Goal: Task Accomplishment & Management: Use online tool/utility

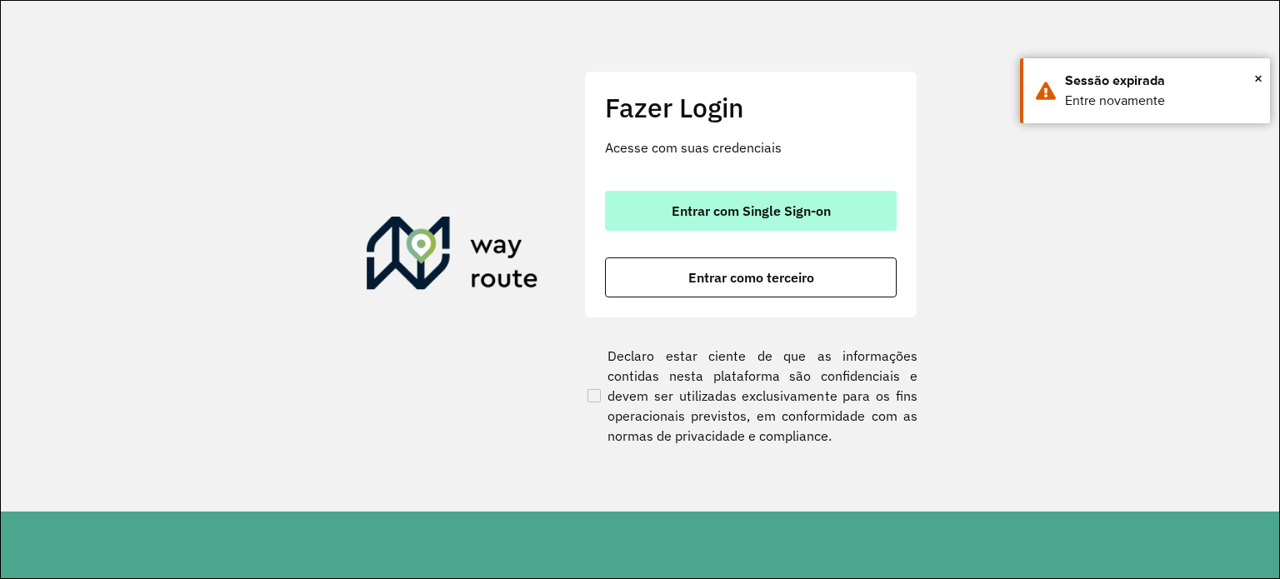
click at [733, 220] on button "Entrar com Single Sign-on" at bounding box center [751, 211] width 292 height 40
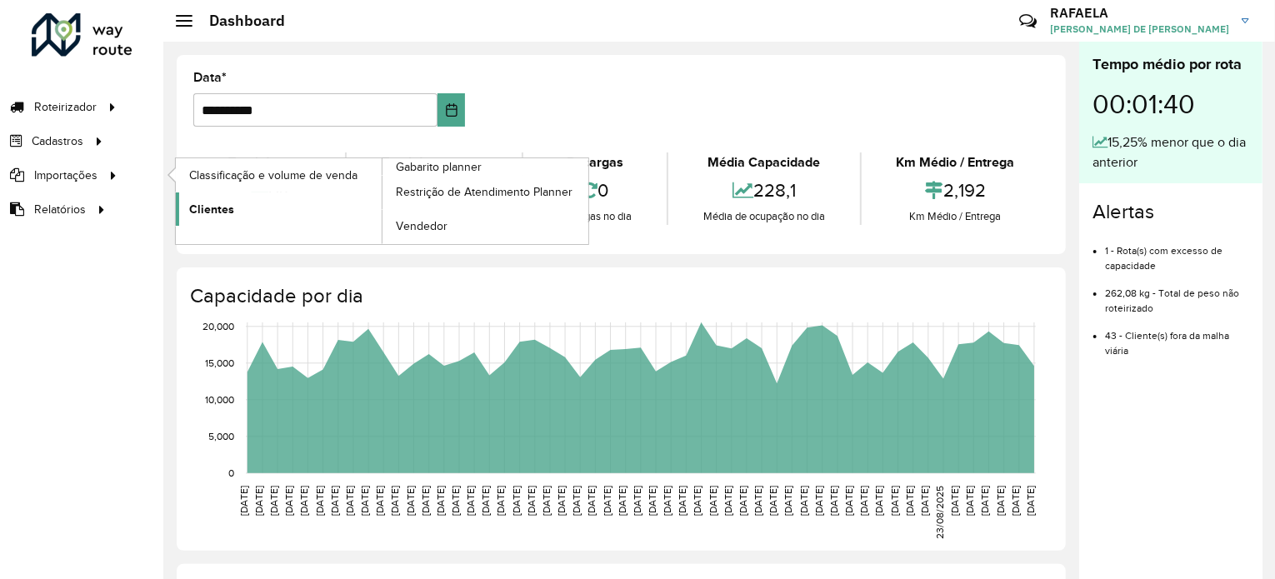
click at [252, 209] on link "Clientes" at bounding box center [279, 208] width 206 height 33
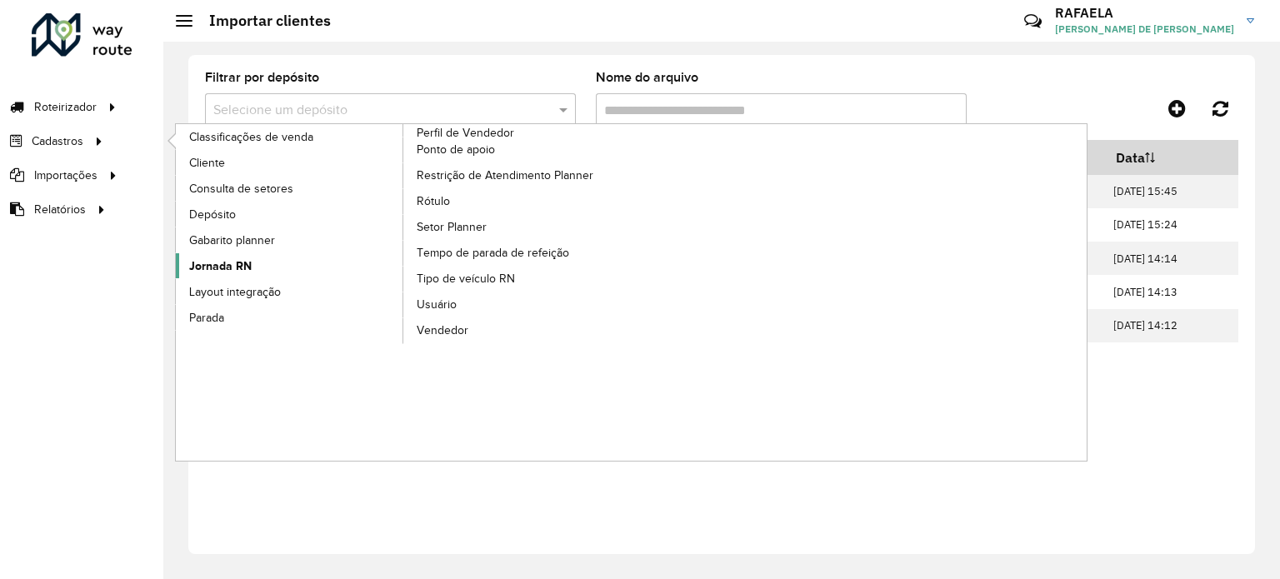
click at [243, 258] on span "Jornada RN" at bounding box center [220, 265] width 62 height 17
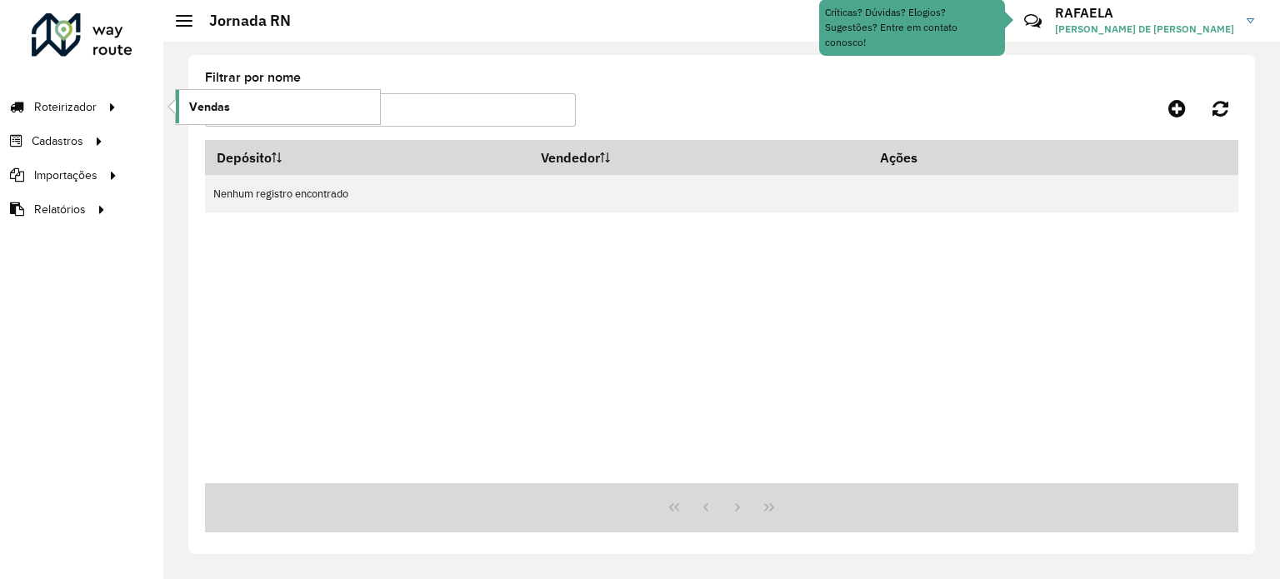
click at [199, 109] on span "Vendas" at bounding box center [209, 106] width 41 height 17
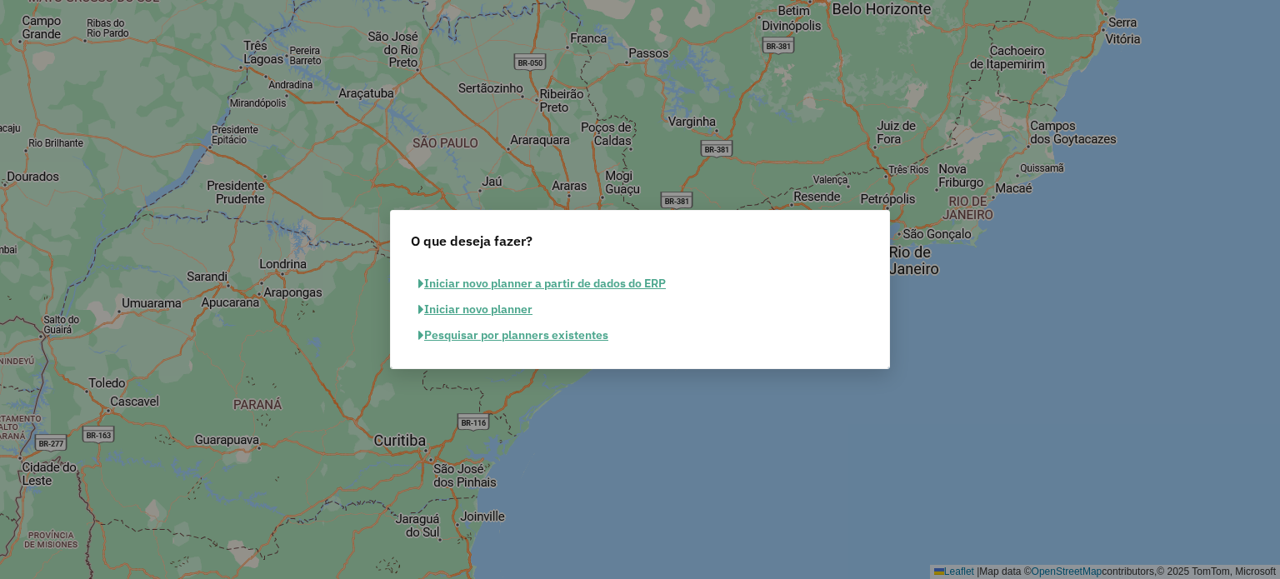
click at [566, 341] on button "Pesquisar por planners existentes" at bounding box center [513, 335] width 205 height 26
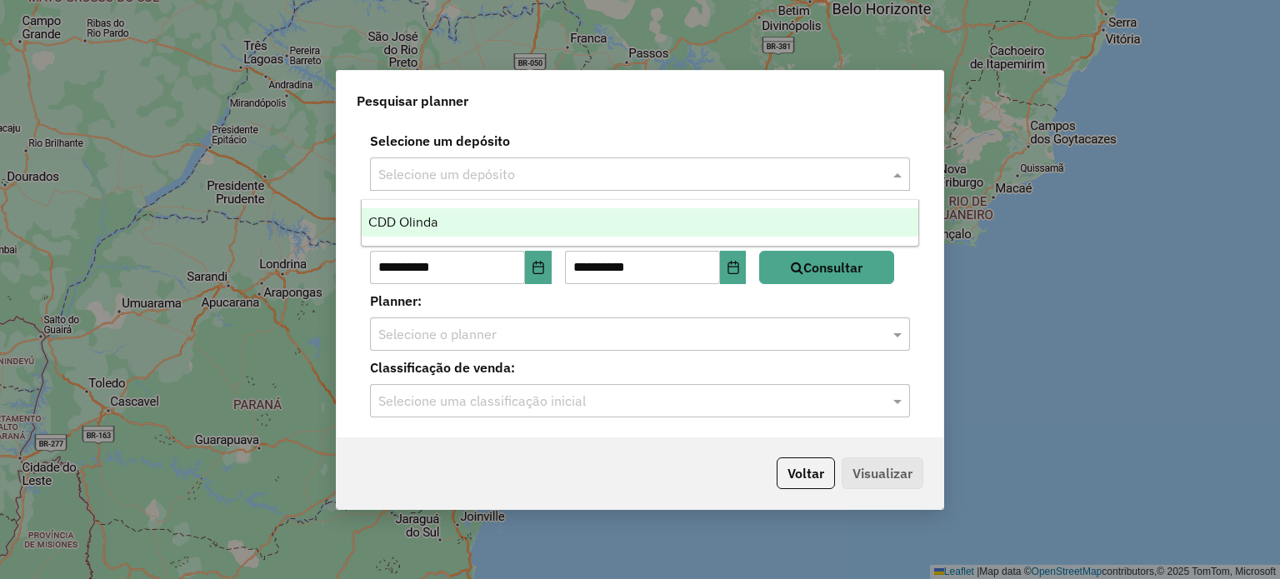
click at [523, 170] on input "text" at bounding box center [623, 175] width 490 height 20
click at [448, 220] on div "CDD Olinda" at bounding box center [640, 222] width 557 height 28
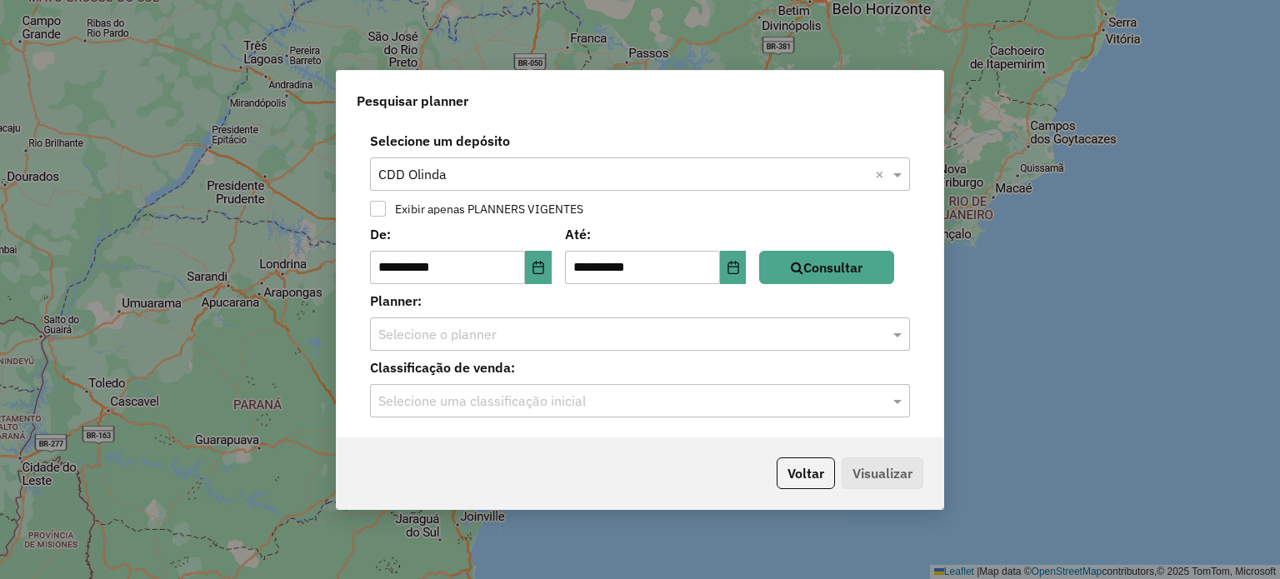
click at [383, 212] on div at bounding box center [378, 209] width 16 height 16
click at [805, 282] on button "Consultar" at bounding box center [826, 267] width 135 height 33
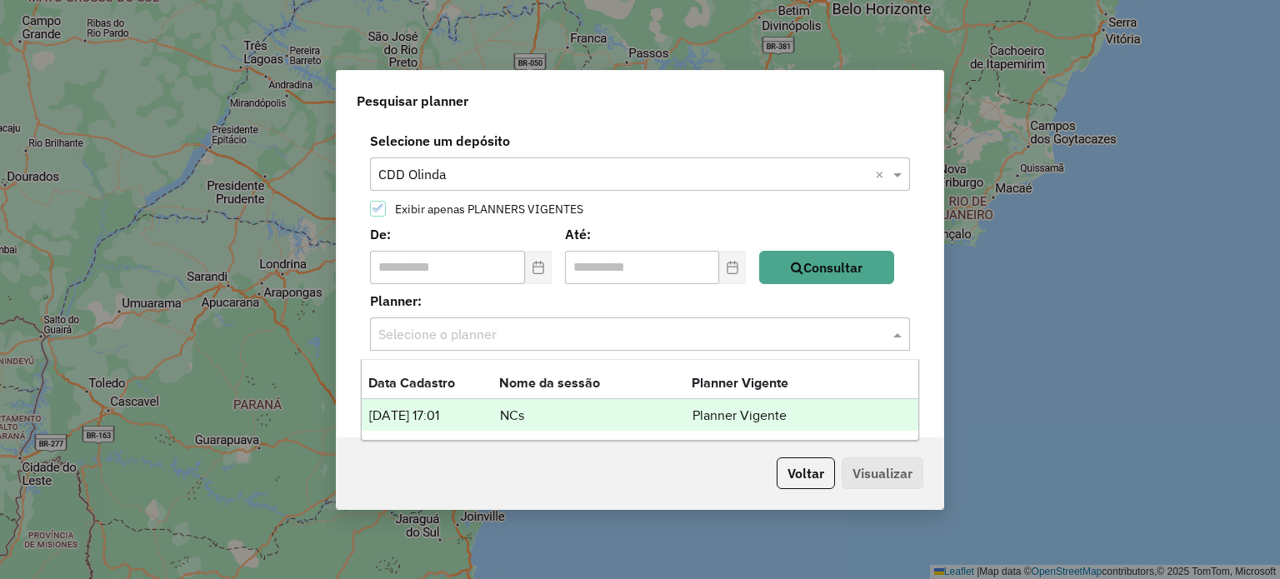
click at [662, 346] on div "Selecione o planner" at bounding box center [640, 333] width 540 height 33
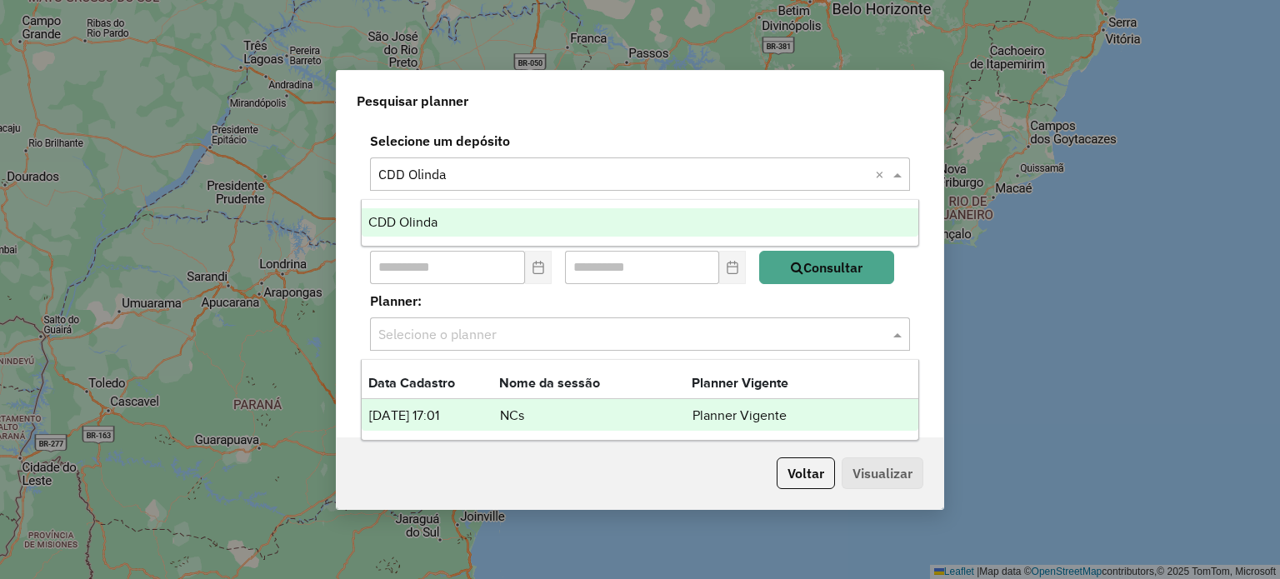
click at [543, 179] on input "text" at bounding box center [623, 175] width 490 height 20
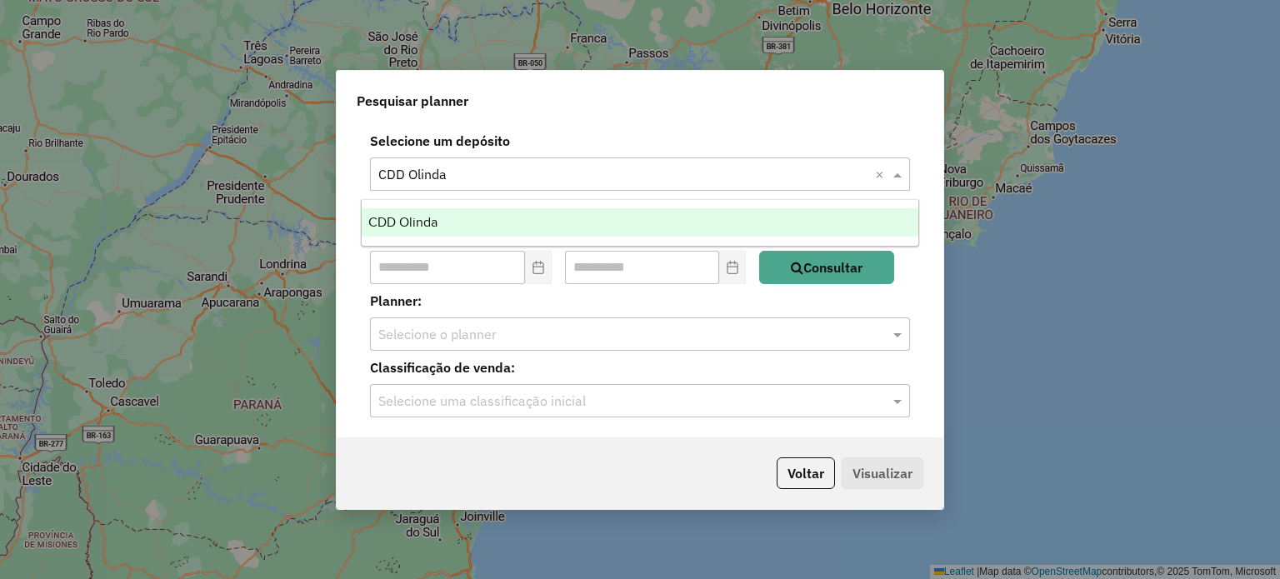
click at [543, 179] on input "text" at bounding box center [623, 175] width 490 height 20
click at [505, 119] on div "Pesquisar planner" at bounding box center [640, 97] width 607 height 53
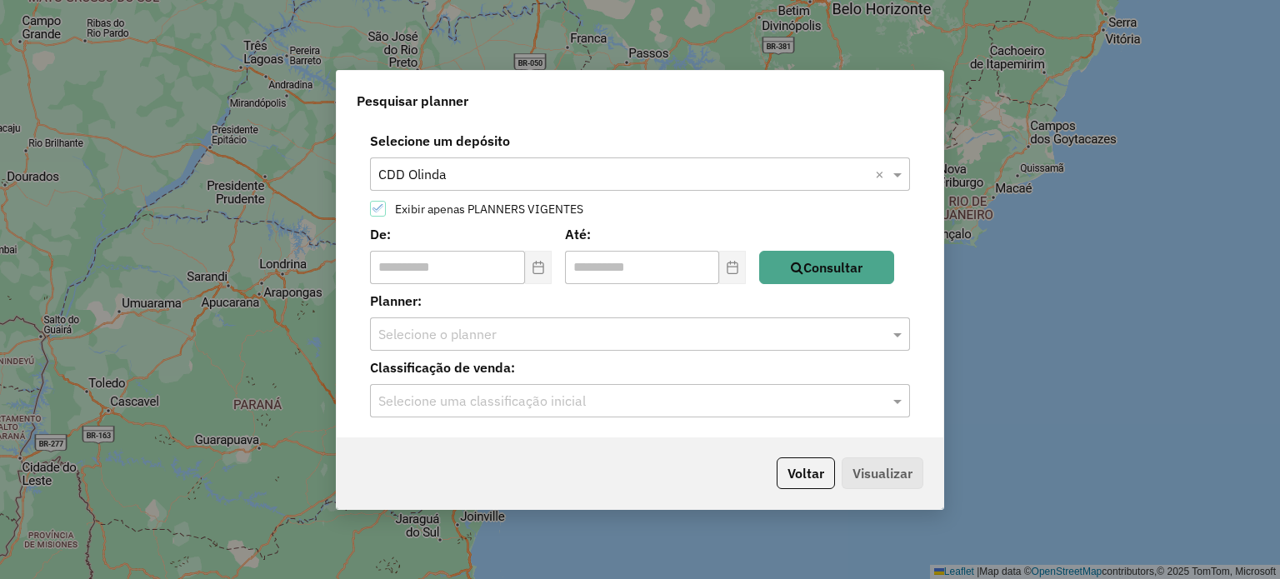
click at [383, 211] on icon at bounding box center [378, 208] width 12 height 12
click at [823, 282] on button "Consultar" at bounding box center [826, 267] width 135 height 33
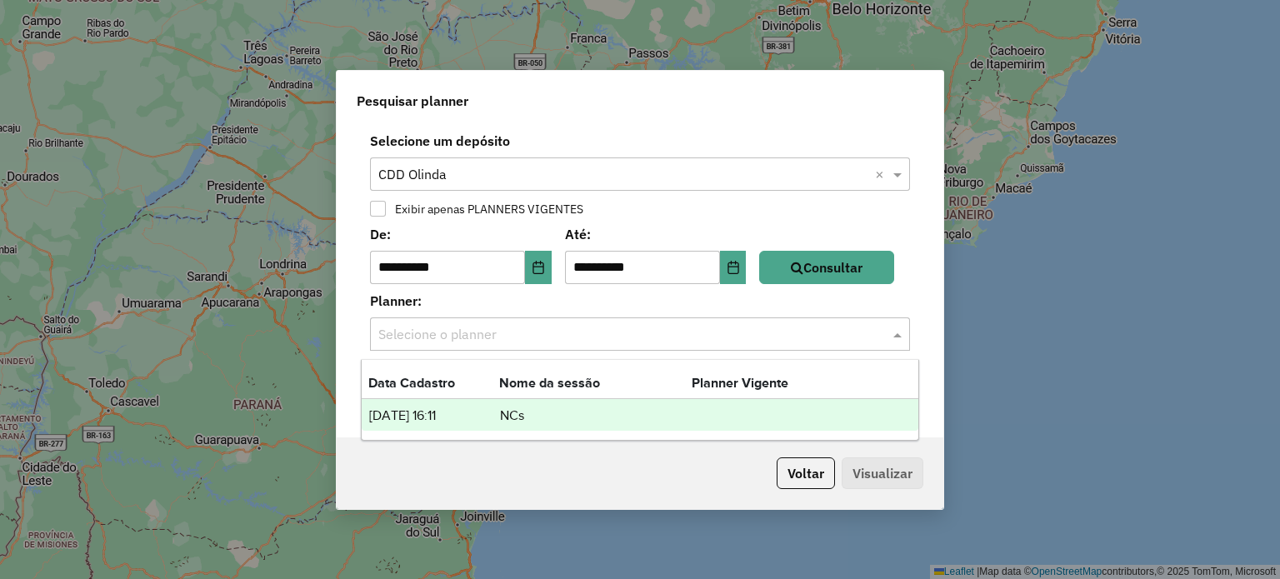
click at [465, 343] on input "text" at bounding box center [623, 335] width 490 height 20
click at [487, 422] on td "[DATE] 16:11" at bounding box center [433, 416] width 131 height 22
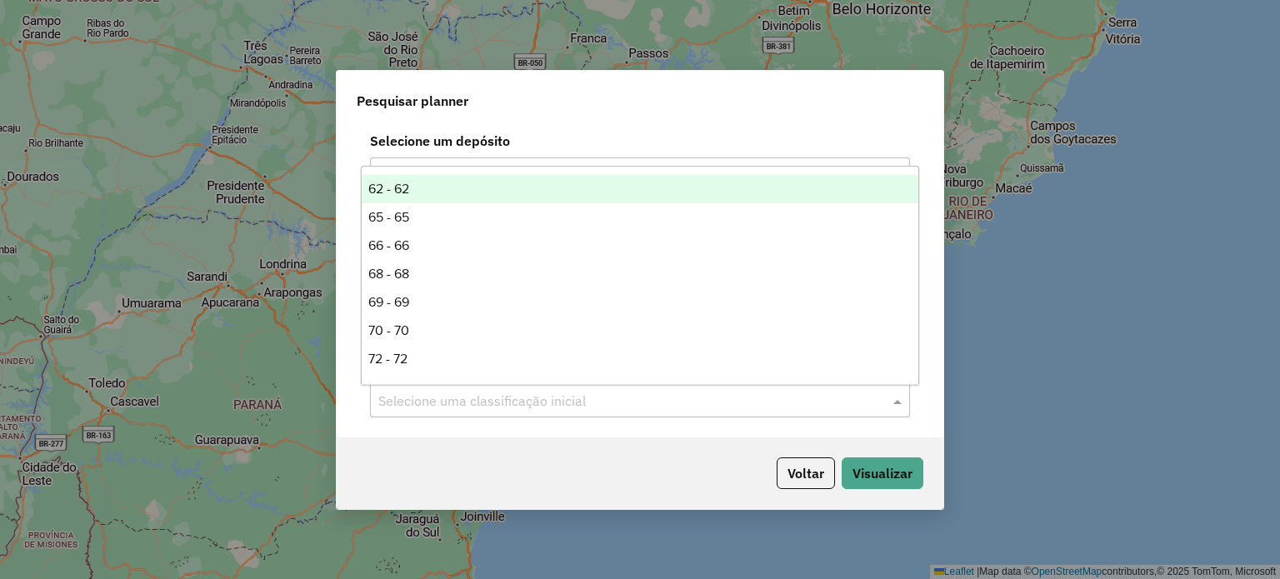
click at [520, 409] on input "text" at bounding box center [623, 402] width 490 height 20
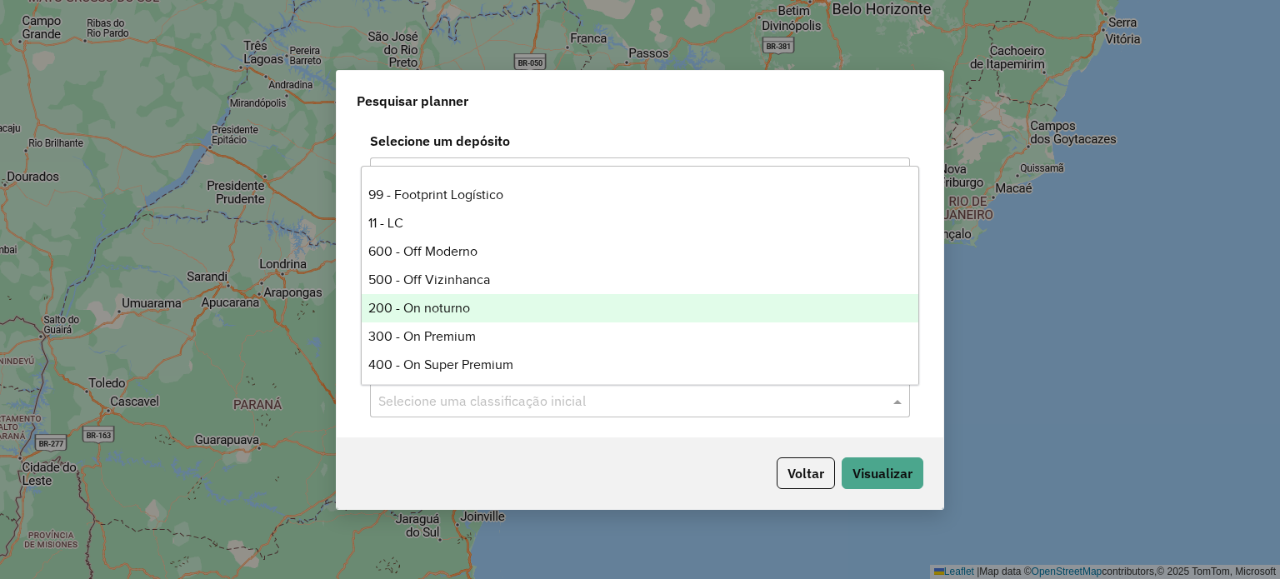
scroll to position [475, 0]
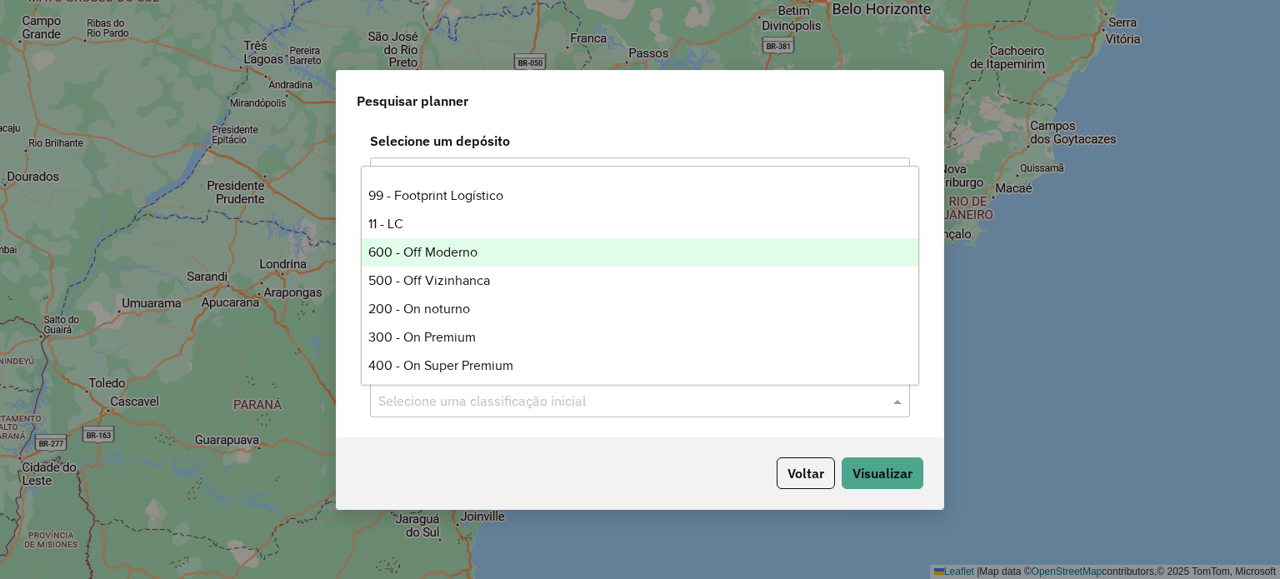
click at [466, 256] on div "600 - Off Moderno" at bounding box center [640, 252] width 557 height 28
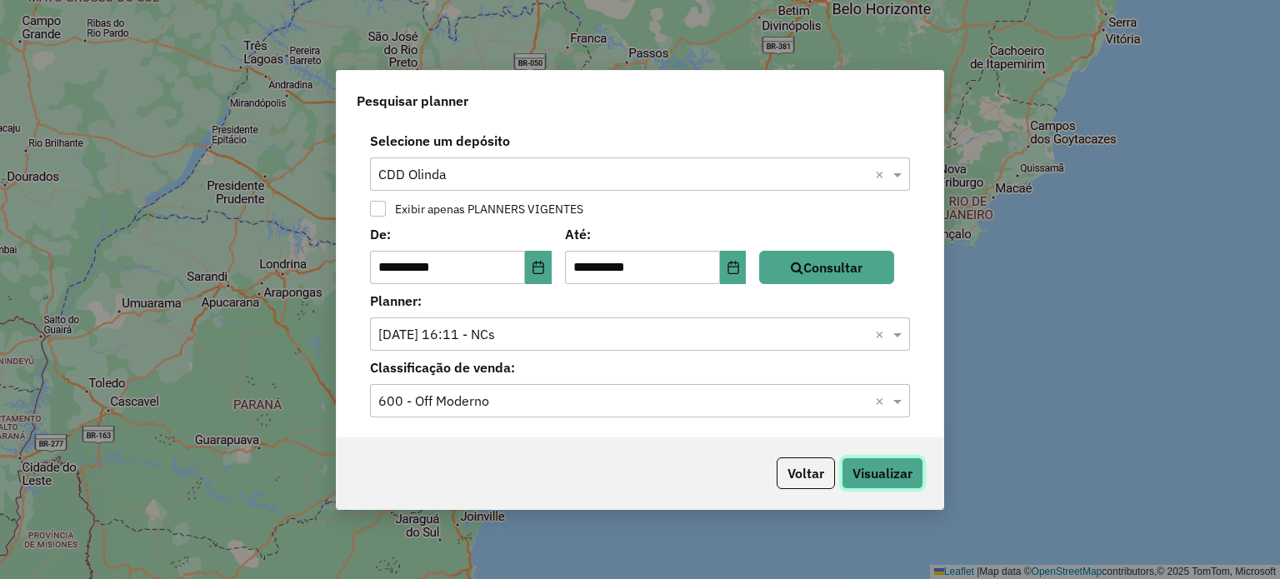
click at [871, 477] on button "Visualizar" at bounding box center [883, 473] width 82 height 32
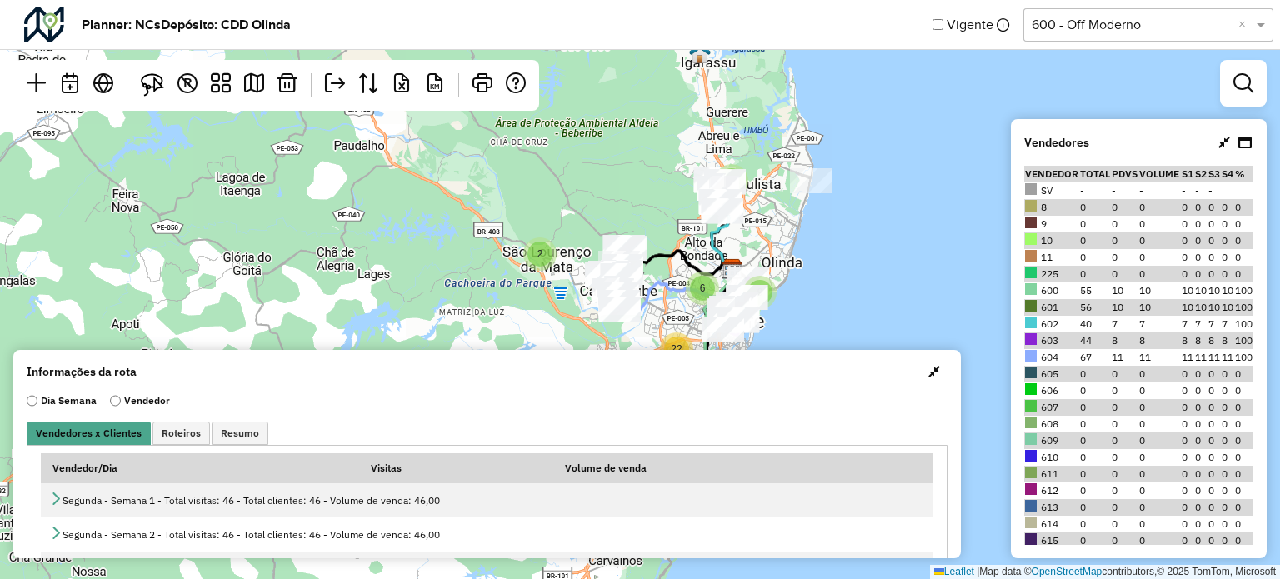
click at [928, 377] on span "button" at bounding box center [934, 371] width 12 height 13
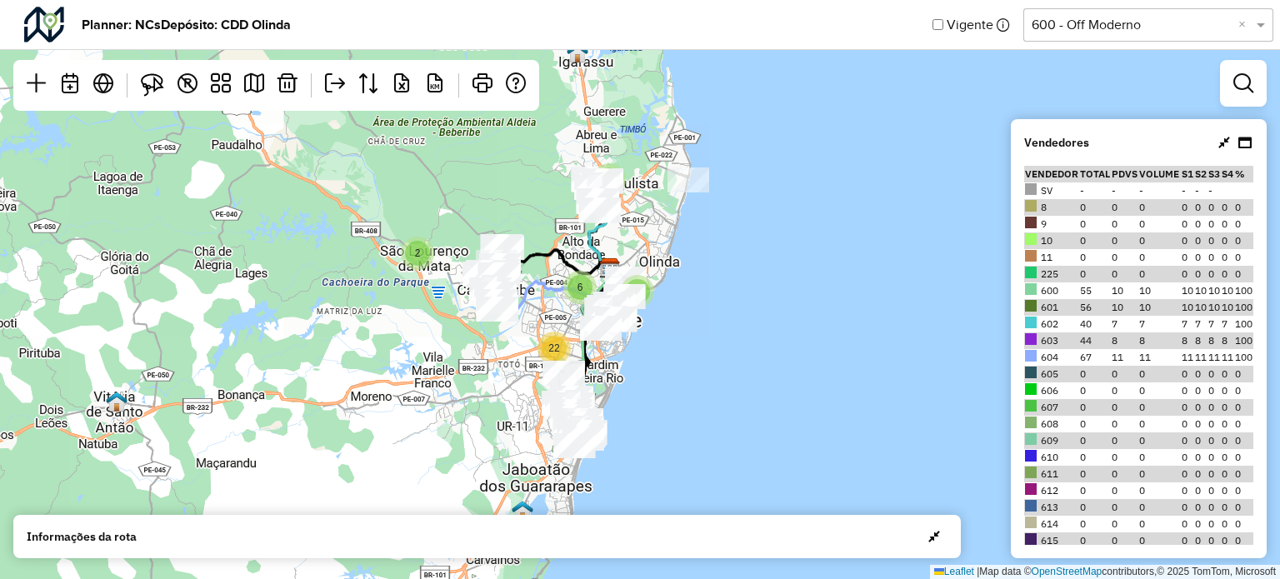
drag, startPoint x: 662, startPoint y: 226, endPoint x: 539, endPoint y: 225, distance: 123.3
click at [539, 225] on div "2 9 22 6 4 Leaflet | Map data © OpenStreetMap contributors,© 2025 TomTom, Micro…" at bounding box center [640, 289] width 1280 height 579
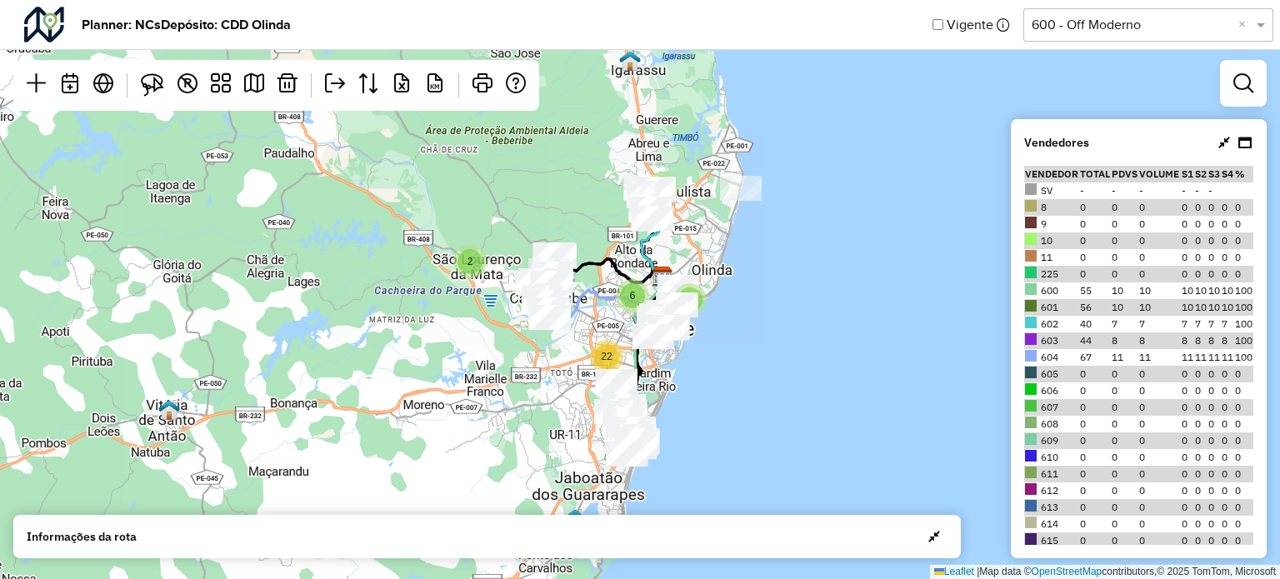
drag, startPoint x: 547, startPoint y: 385, endPoint x: 653, endPoint y: 356, distance: 110.6
click at [653, 356] on div "2 9 22 6 4 Leaflet | Map data © OpenStreetMap contributors,© 2025 TomTom, Micro…" at bounding box center [640, 289] width 1280 height 579
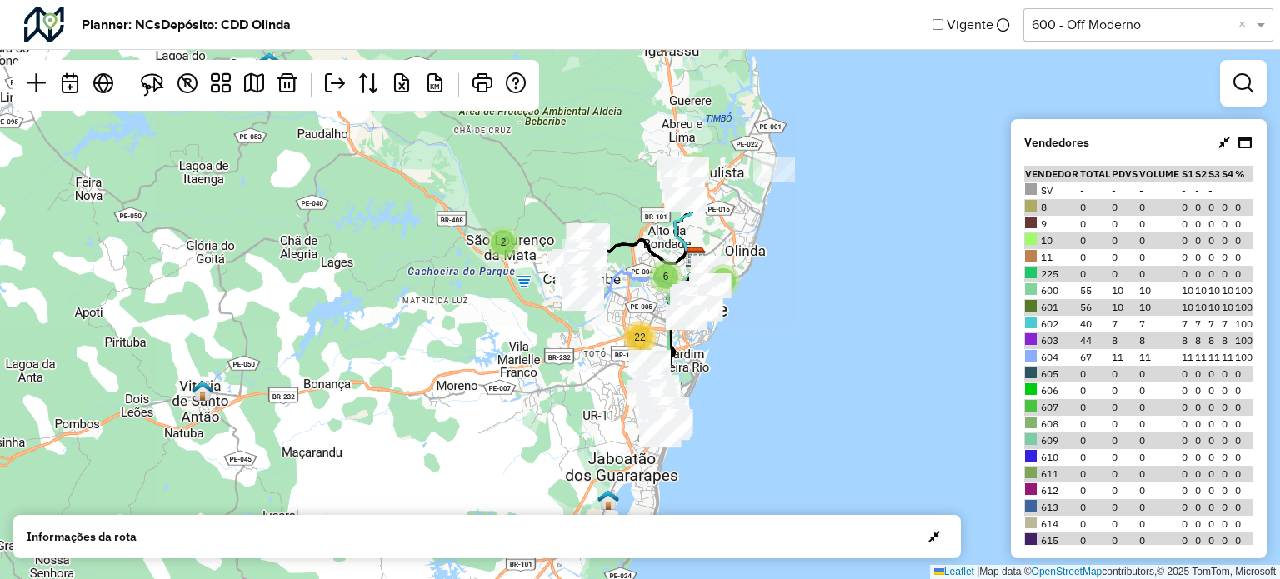
drag, startPoint x: 653, startPoint y: 356, endPoint x: 685, endPoint y: 337, distance: 36.6
click at [685, 337] on div "2 9 22 6 4 Leaflet | Map data © OpenStreetMap contributors,© 2025 TomTom, Micro…" at bounding box center [640, 289] width 1280 height 579
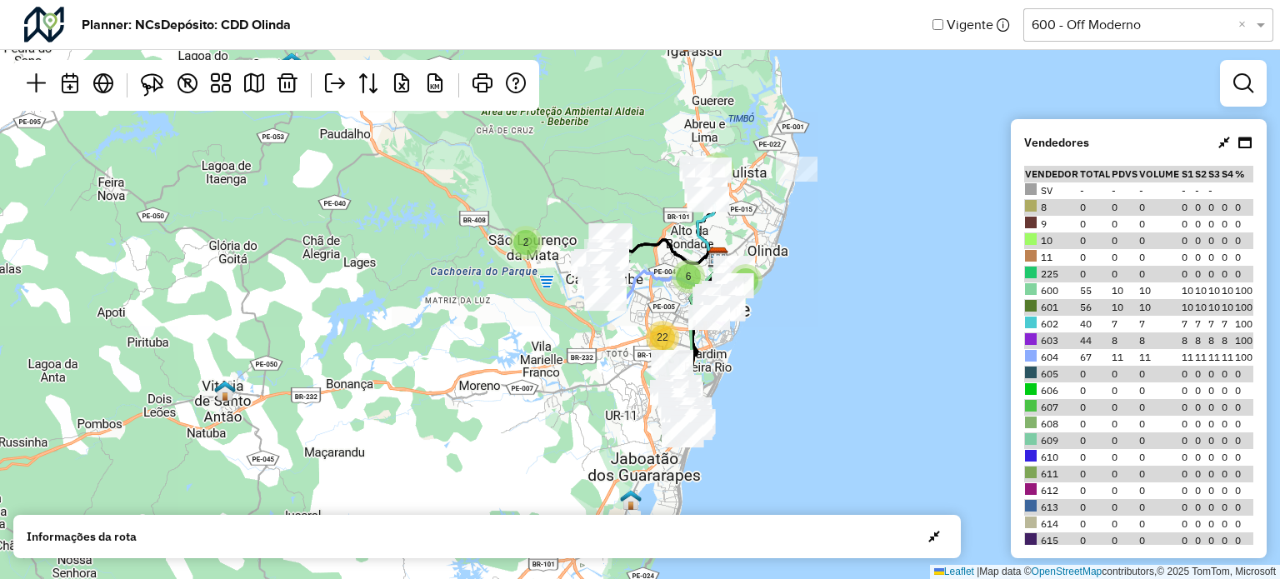
drag, startPoint x: 662, startPoint y: 397, endPoint x: 712, endPoint y: 366, distance: 58.7
click at [712, 366] on div "2 9 22 6 4 Leaflet | Map data © OpenStreetMap contributors,© 2025 TomTom, Micro…" at bounding box center [640, 289] width 1280 height 579
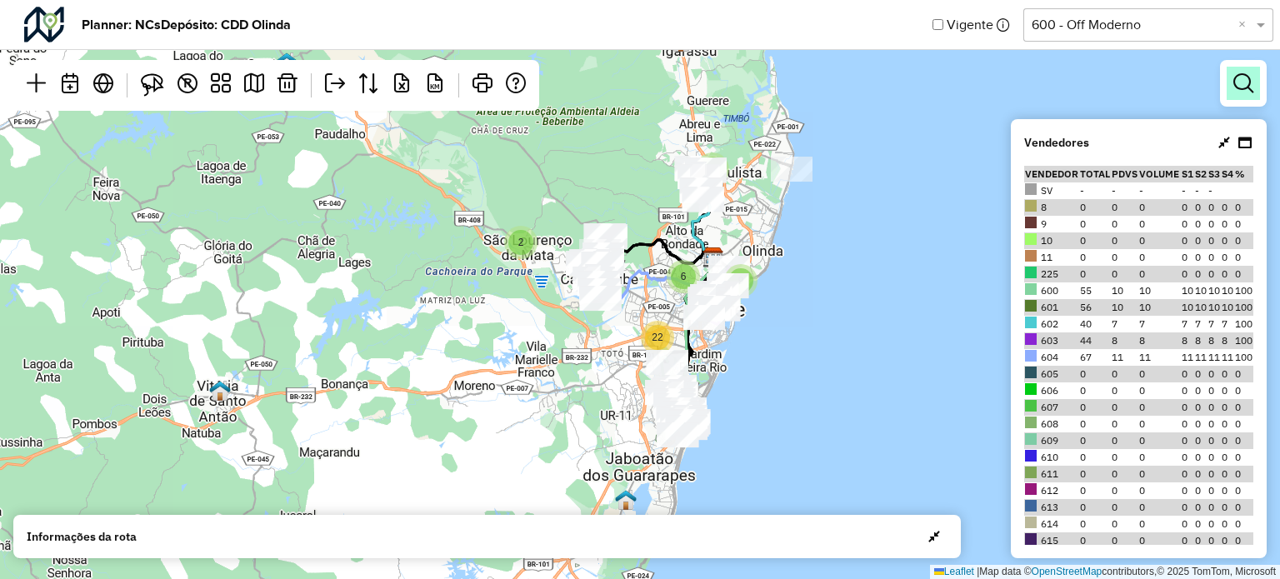
click at [1240, 86] on em at bounding box center [1243, 83] width 20 height 20
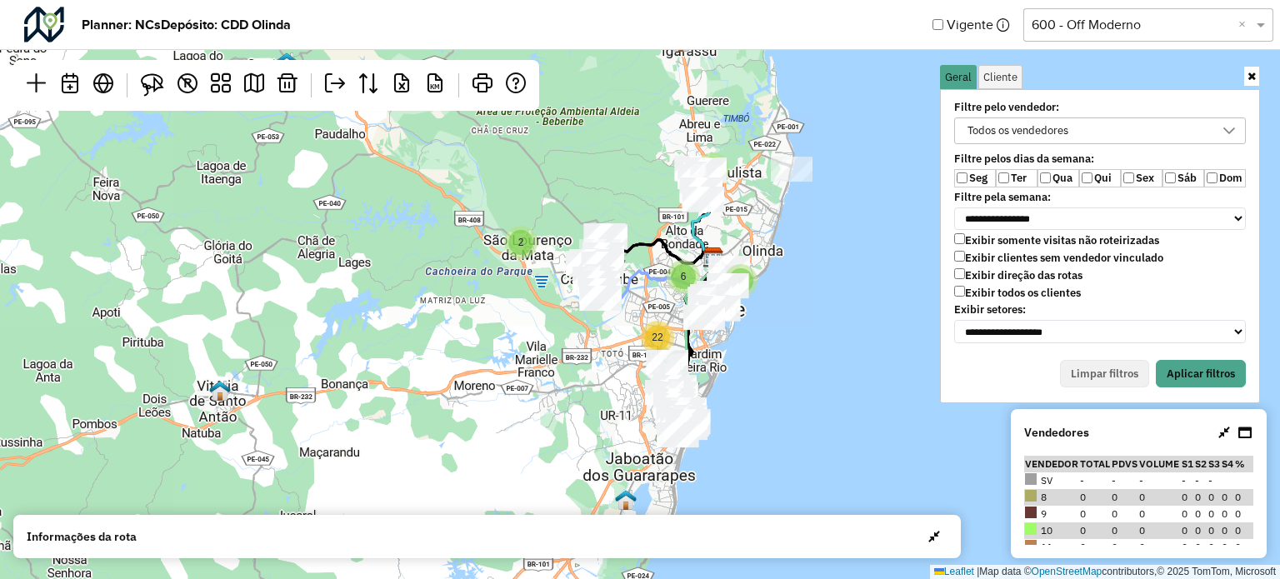
click at [1225, 136] on icon at bounding box center [1228, 130] width 13 height 13
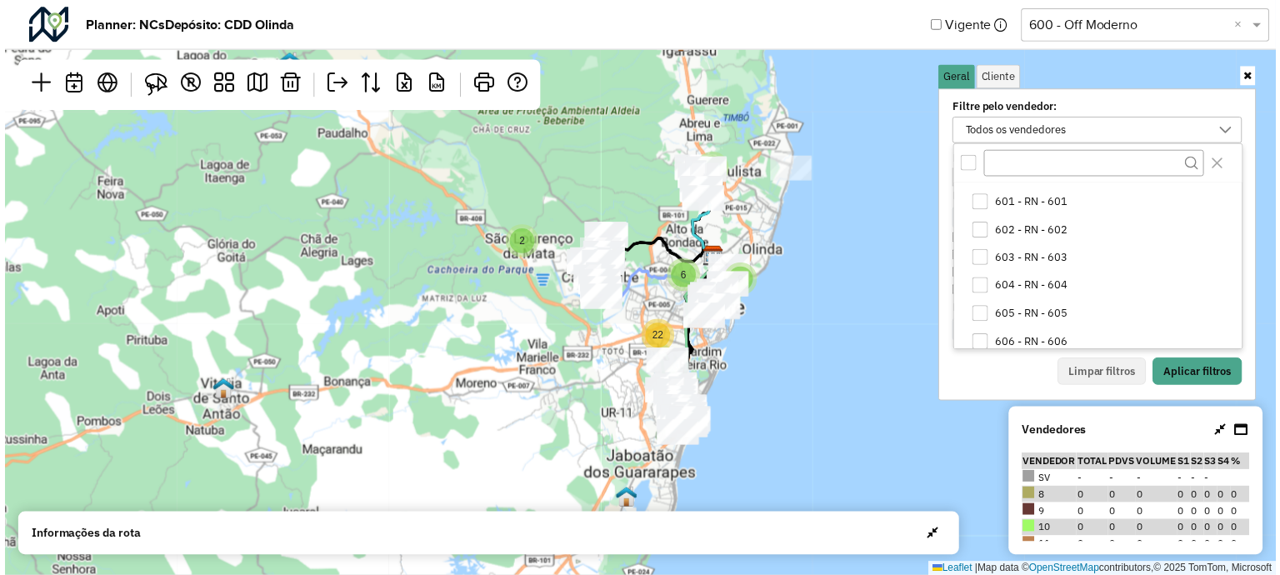
scroll to position [85, 0]
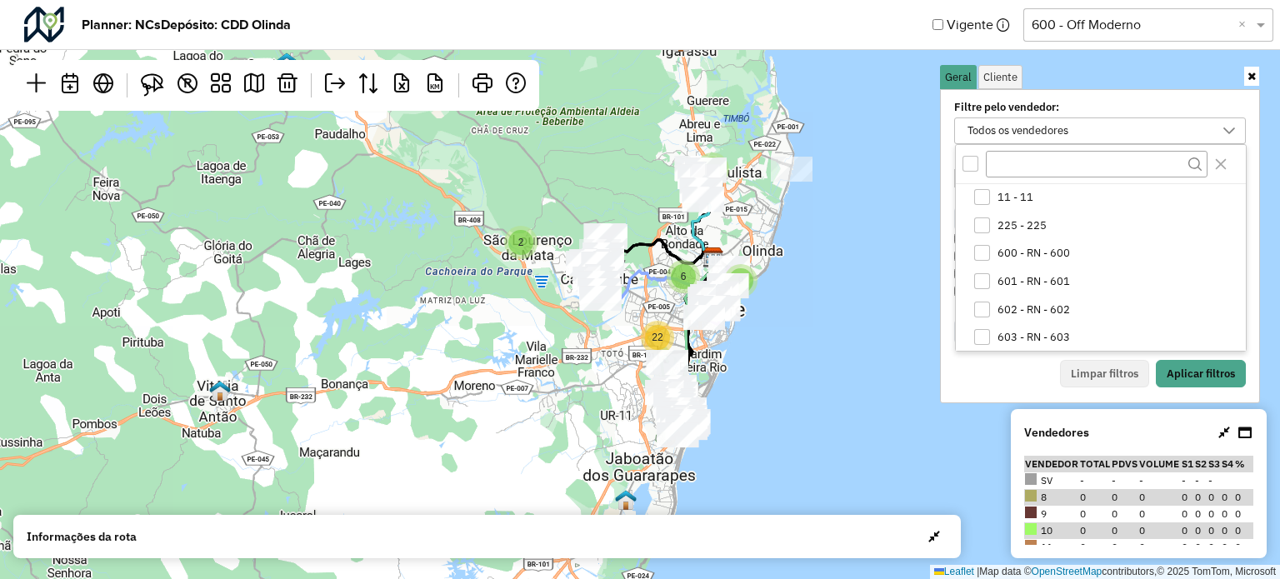
click at [1007, 389] on div "**********" at bounding box center [1100, 246] width 320 height 314
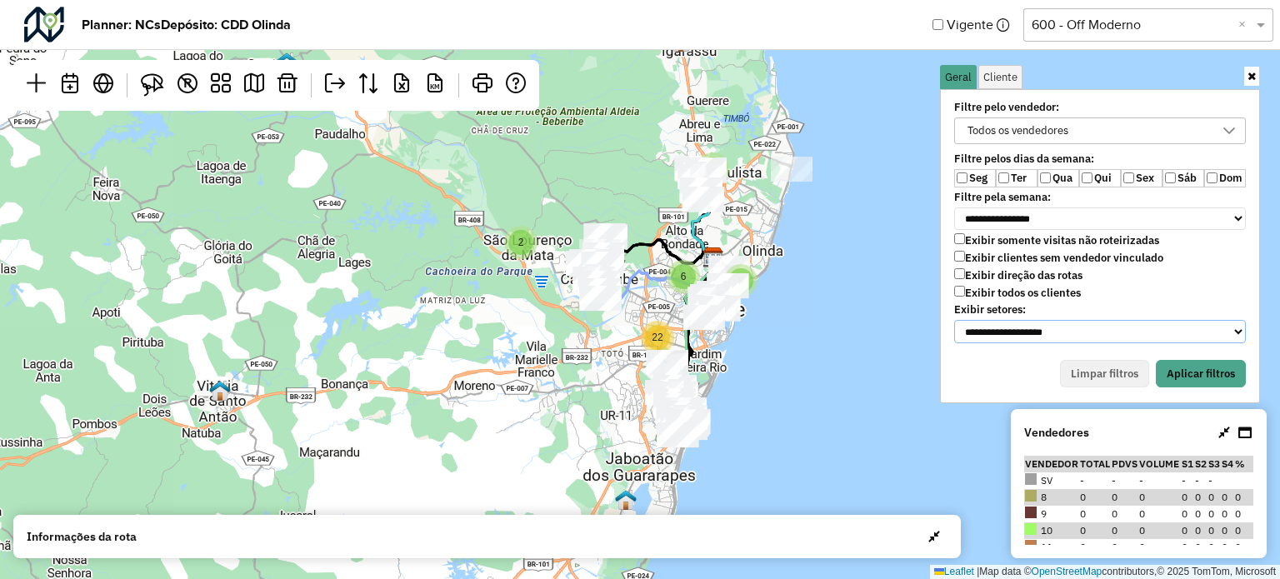
click at [980, 322] on select "**********" at bounding box center [1100, 331] width 292 height 23
click at [937, 335] on div "**********" at bounding box center [1099, 218] width 333 height 317
click at [1055, 136] on div "Todos os vendedores" at bounding box center [1018, 130] width 112 height 25
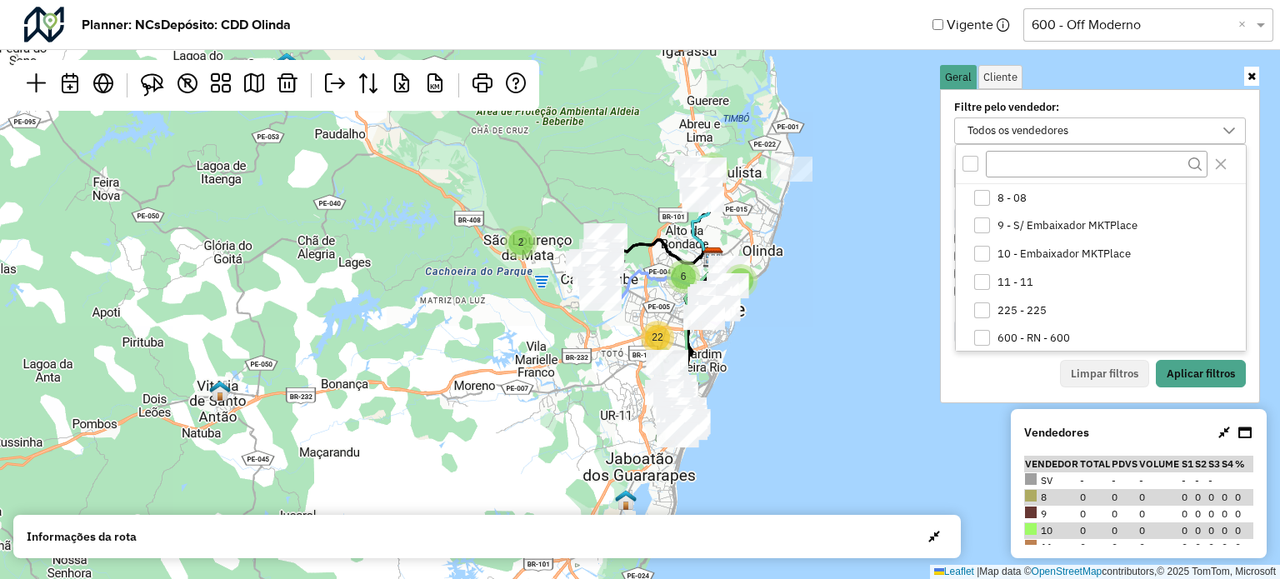
click at [1055, 136] on div "Todos os vendedores" at bounding box center [1018, 130] width 112 height 25
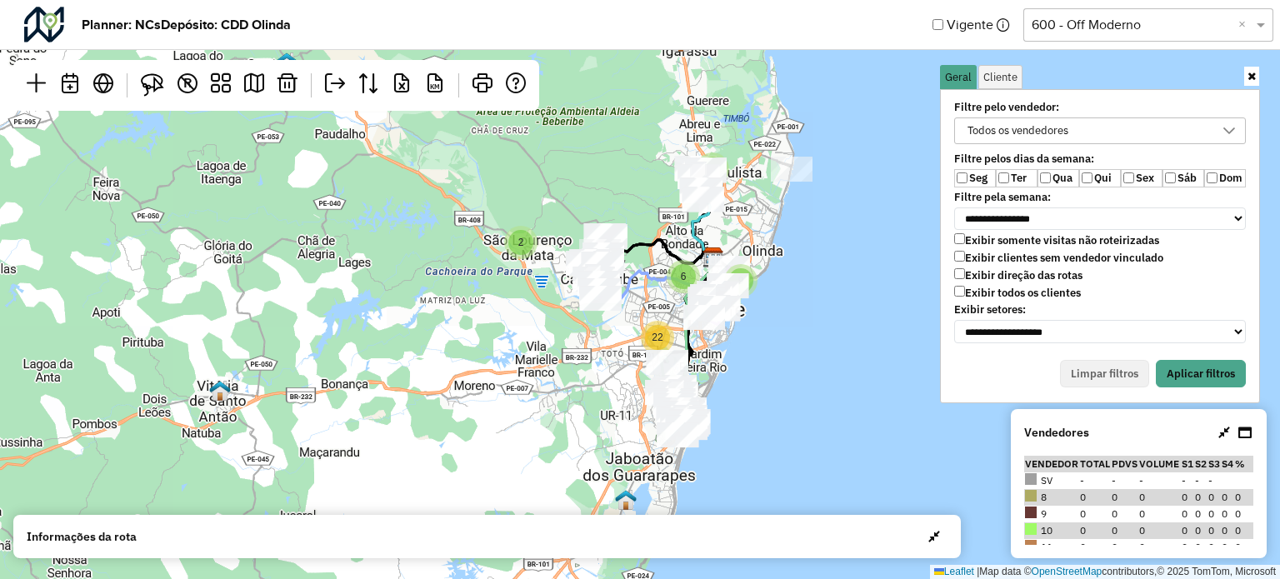
click at [1053, 172] on label "Qua" at bounding box center [1058, 178] width 42 height 18
click at [962, 259] on label "Exibir clientes sem vendedor vinculado" at bounding box center [1058, 258] width 209 height 14
click at [1192, 362] on button "Aplicar filtros" at bounding box center [1201, 374] width 90 height 28
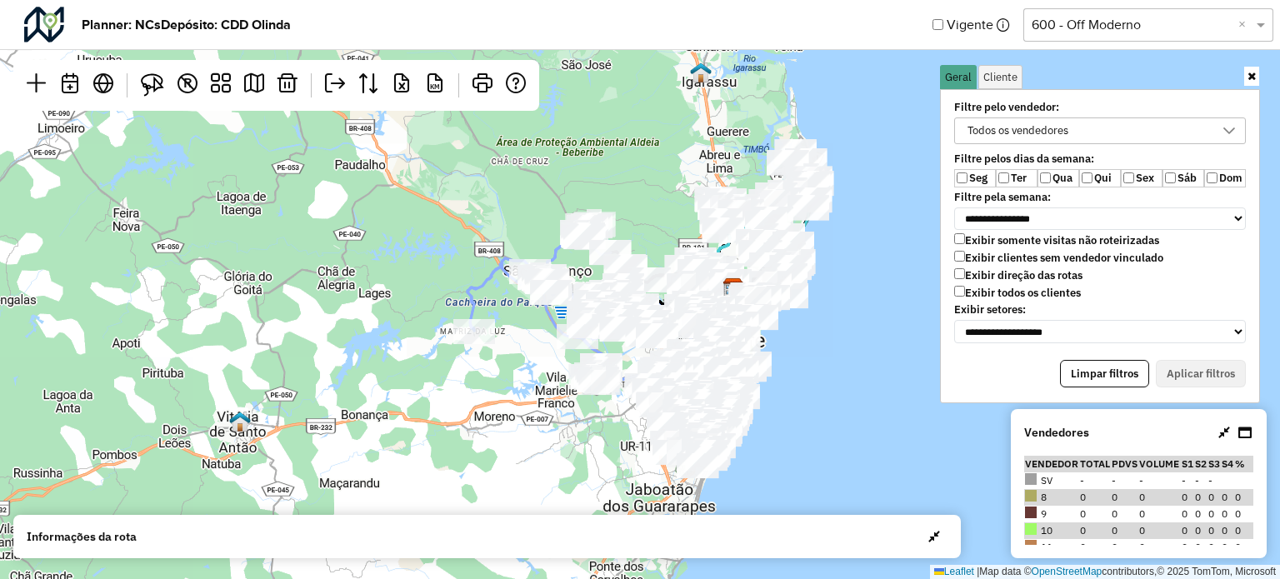
drag, startPoint x: 445, startPoint y: 207, endPoint x: 465, endPoint y: 237, distance: 36.7
click at [465, 237] on div "Leaflet | Map data © OpenStreetMap contributors,© 2025 TomTom, Microsoft" at bounding box center [640, 289] width 1280 height 579
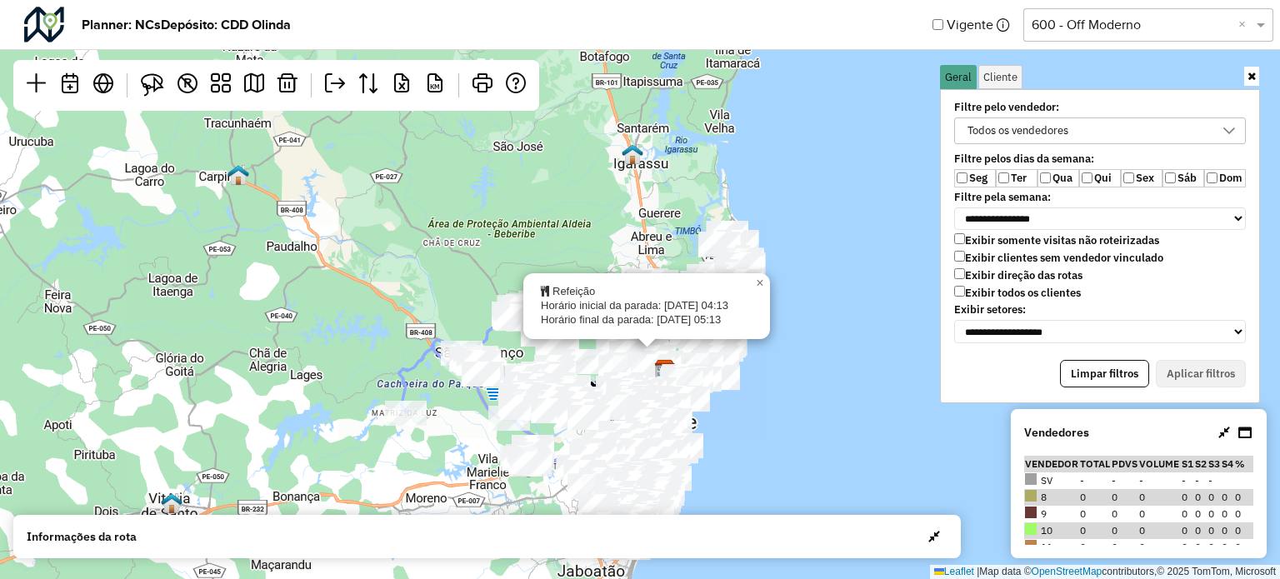
click at [817, 342] on div "Refeição Horário inicial da parada: [DATE] 04:13 Horário final da parada: [DATE…" at bounding box center [640, 289] width 1280 height 579
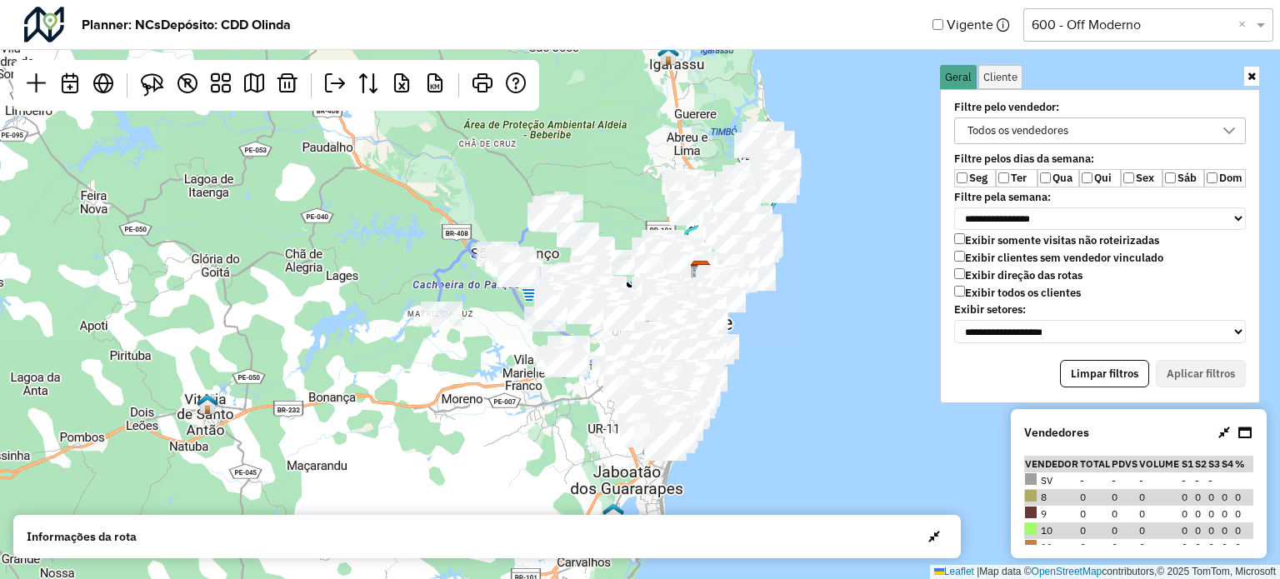
drag, startPoint x: 767, startPoint y: 409, endPoint x: 809, endPoint y: 310, distance: 107.9
click at [809, 310] on div "Leaflet | Map data © OpenStreetMap contributors,© 2025 TomTom, Microsoft" at bounding box center [640, 289] width 1280 height 579
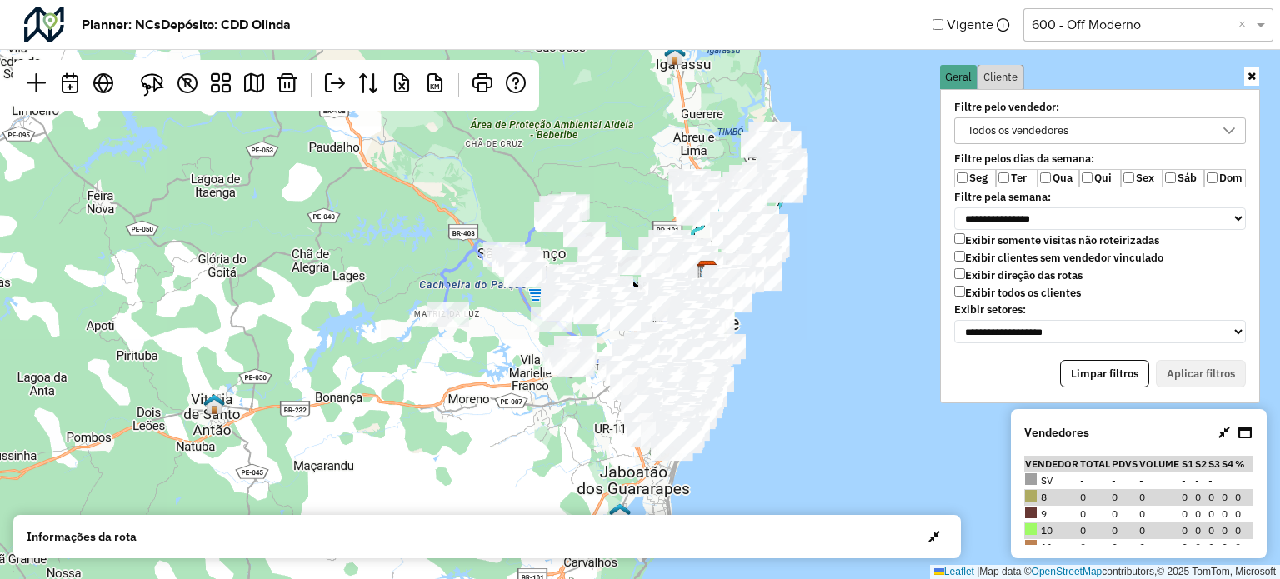
click at [1008, 79] on span "Cliente" at bounding box center [1000, 77] width 34 height 11
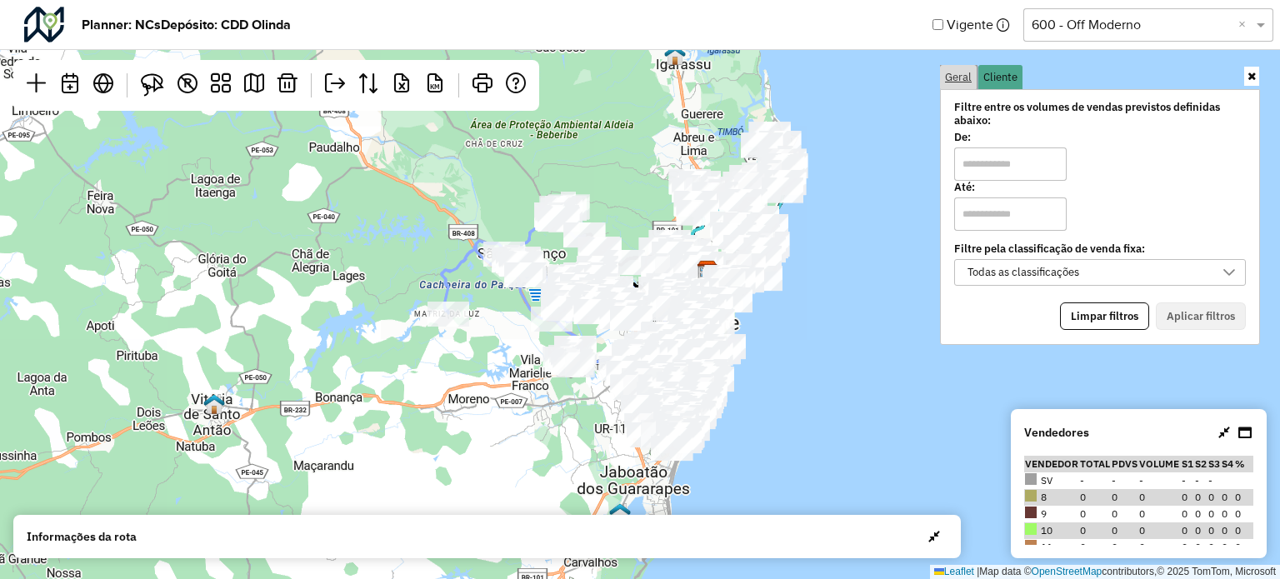
click at [967, 77] on span "Geral" at bounding box center [958, 77] width 27 height 11
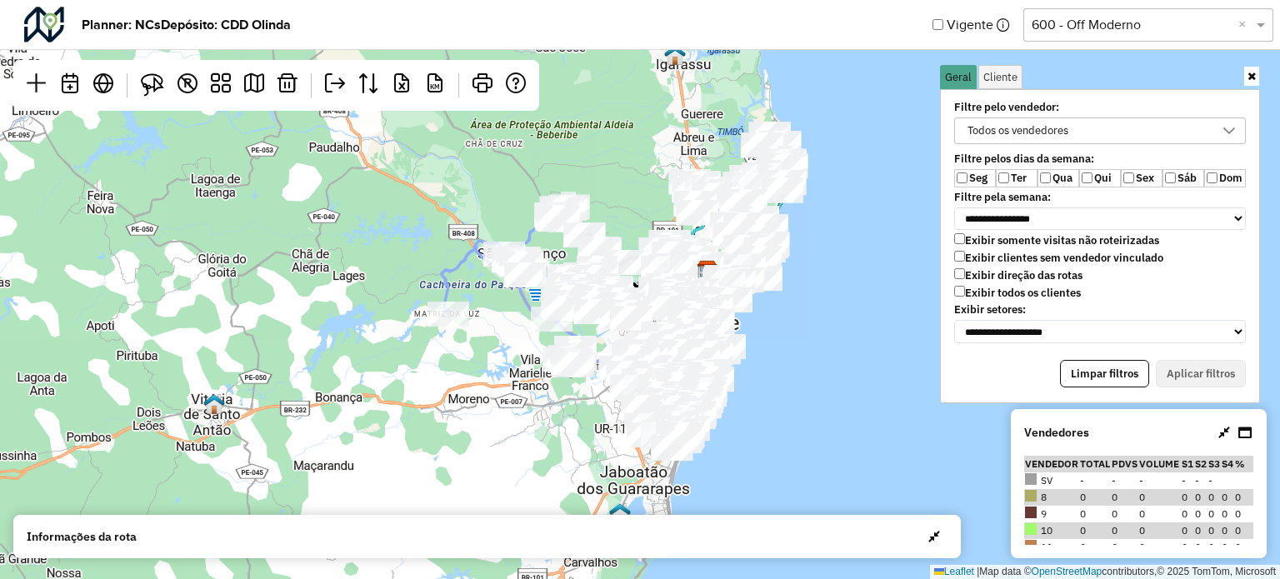
click at [1001, 131] on div "Todos os vendedores" at bounding box center [1018, 130] width 112 height 25
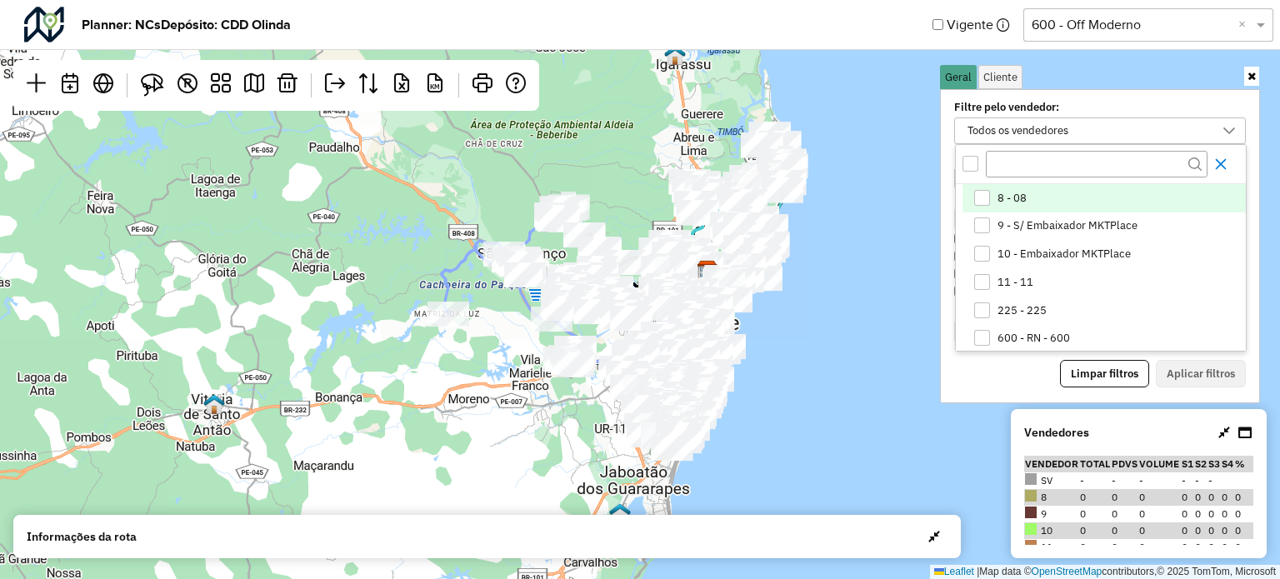
click at [1222, 171] on button "Close" at bounding box center [1220, 164] width 27 height 27
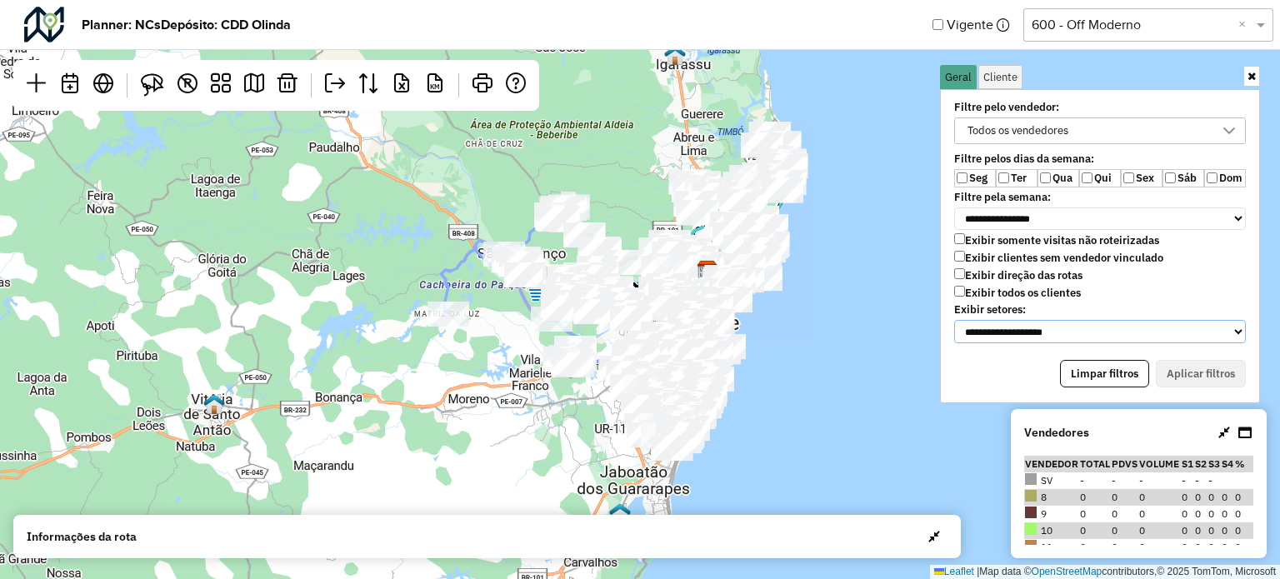
click at [1017, 320] on select "**********" at bounding box center [1100, 331] width 292 height 23
click at [934, 531] on span "button" at bounding box center [934, 536] width 12 height 13
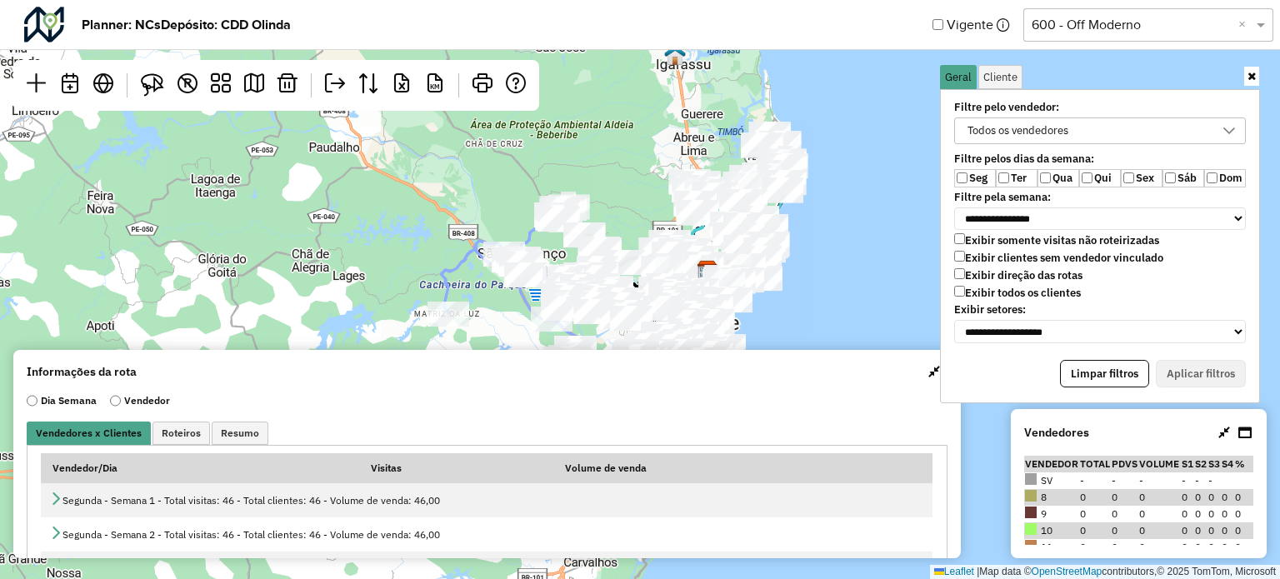
click at [930, 374] on span "button" at bounding box center [934, 371] width 12 height 13
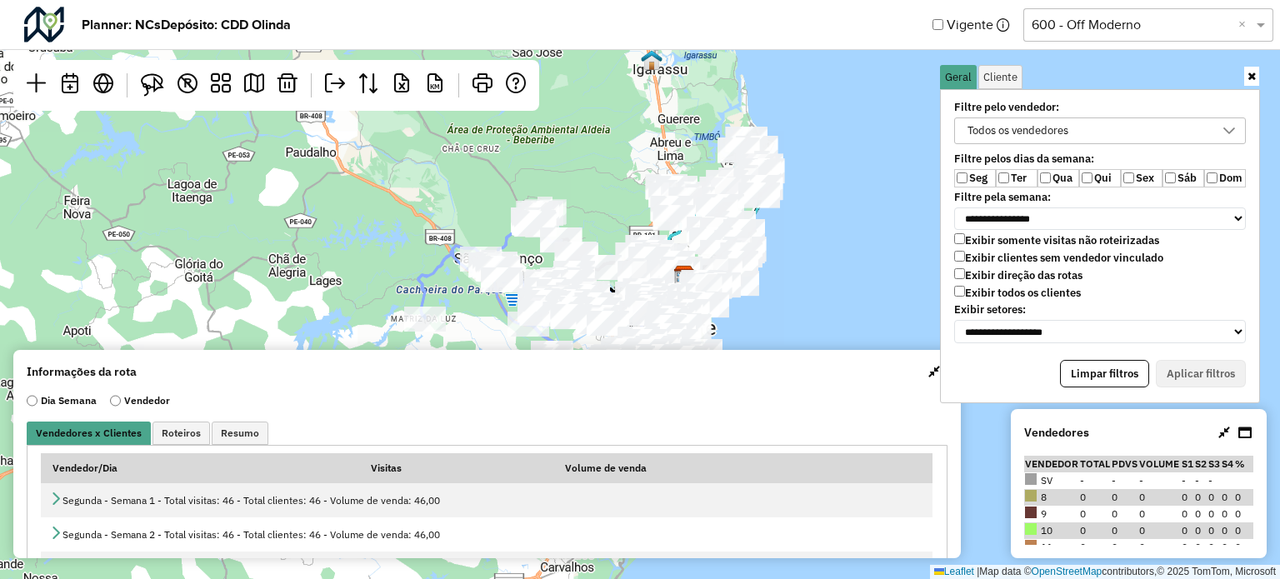
click at [931, 373] on span "button" at bounding box center [934, 371] width 12 height 13
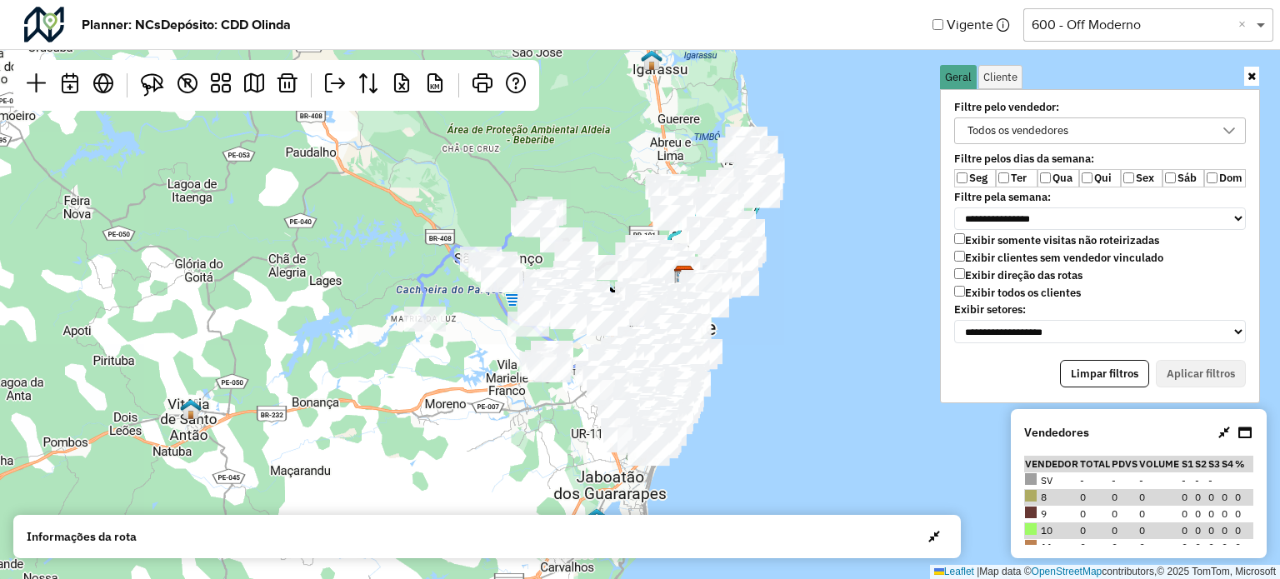
click at [1263, 29] on span at bounding box center [1262, 25] width 21 height 20
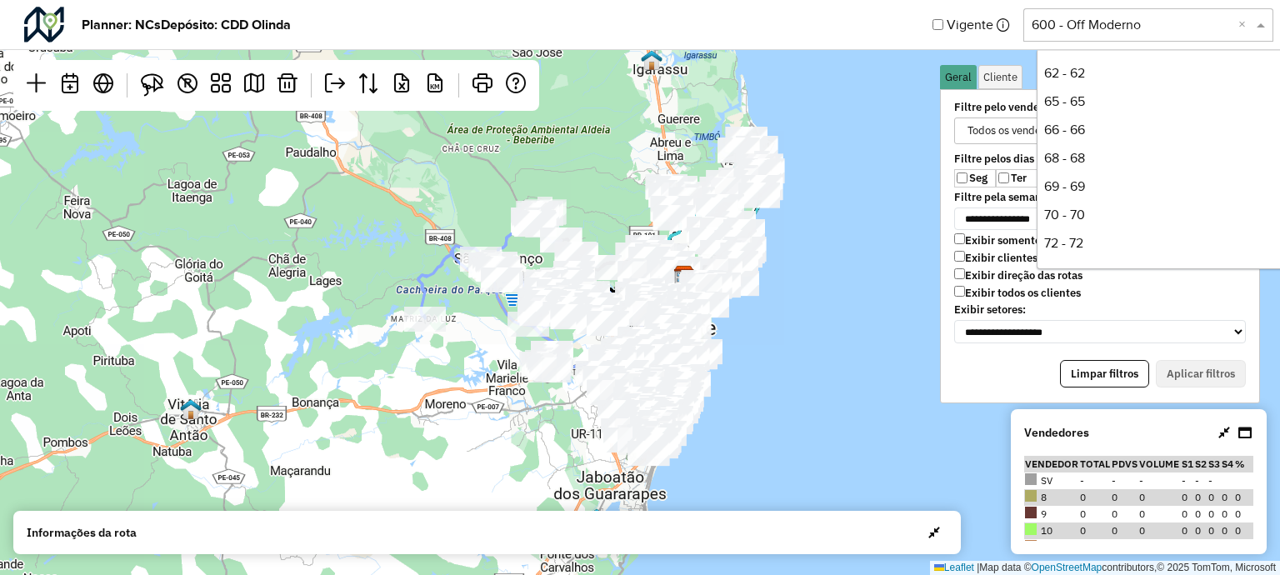
scroll to position [538, 0]
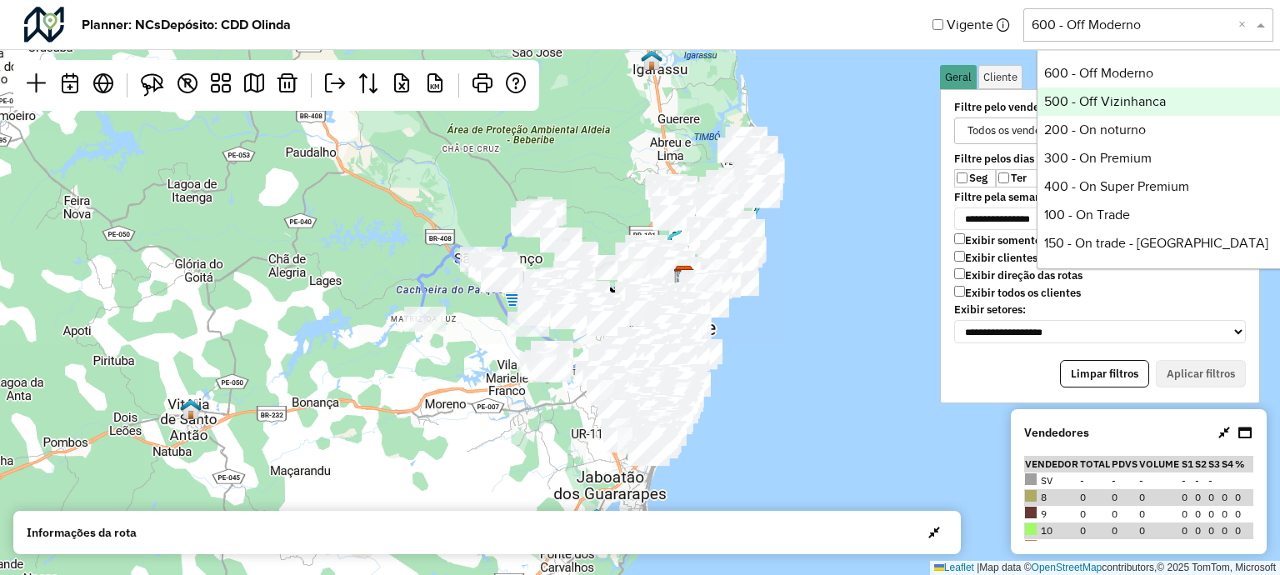
click at [1117, 96] on div "500 - Off Vizinhanca" at bounding box center [1161, 101] width 248 height 28
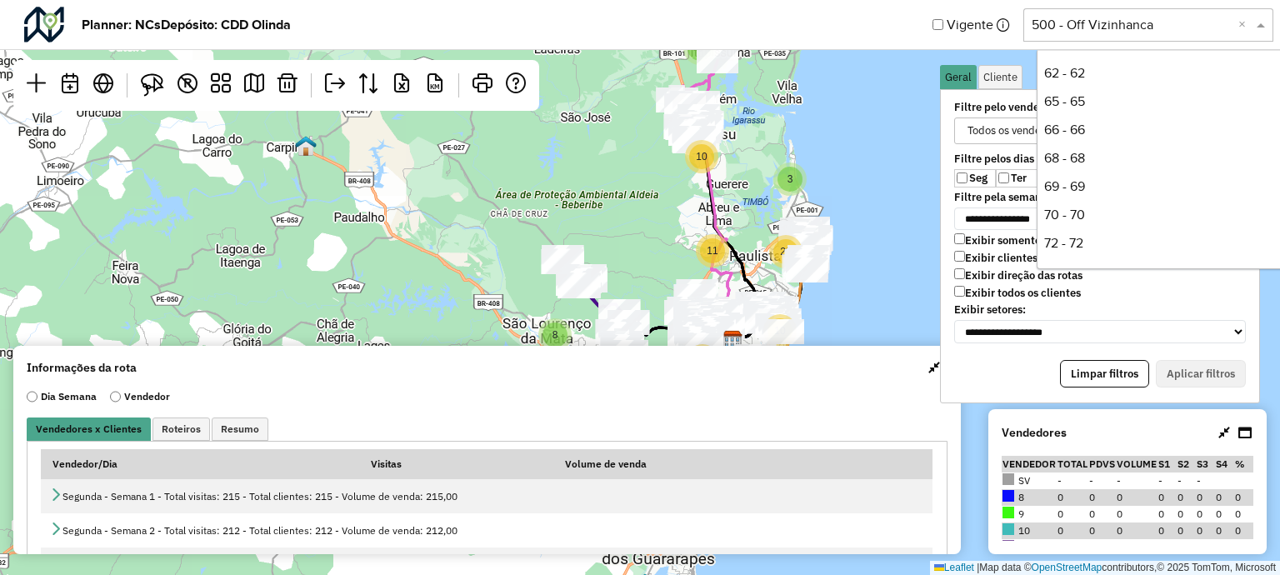
scroll to position [567, 0]
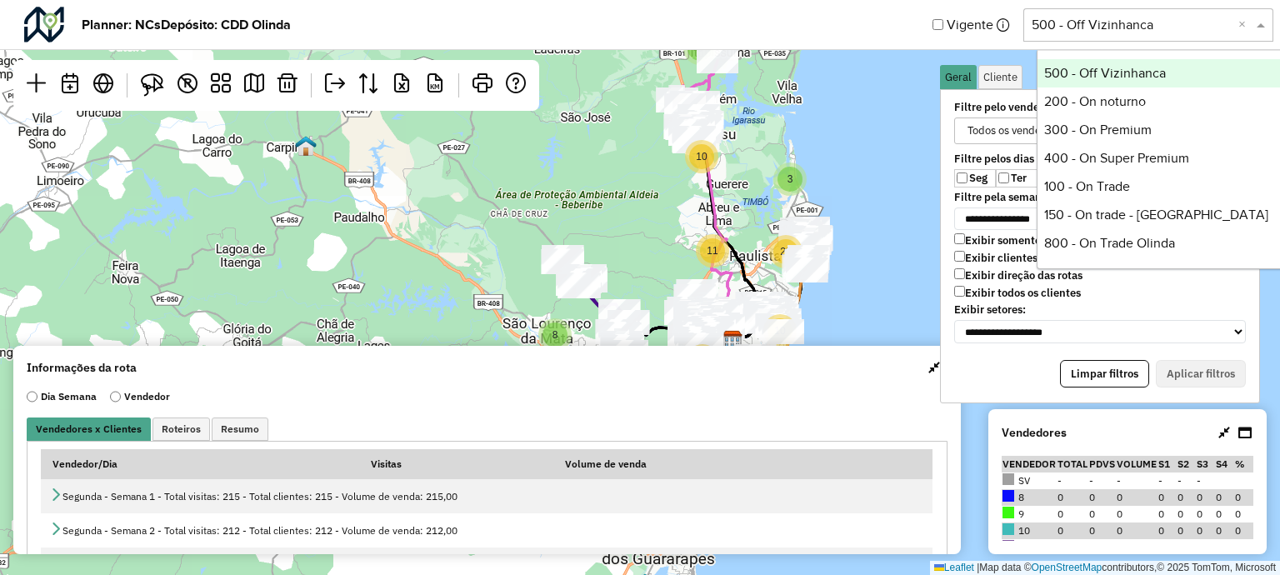
click at [1263, 25] on span at bounding box center [1262, 25] width 21 height 20
